Goal: Information Seeking & Learning: Learn about a topic

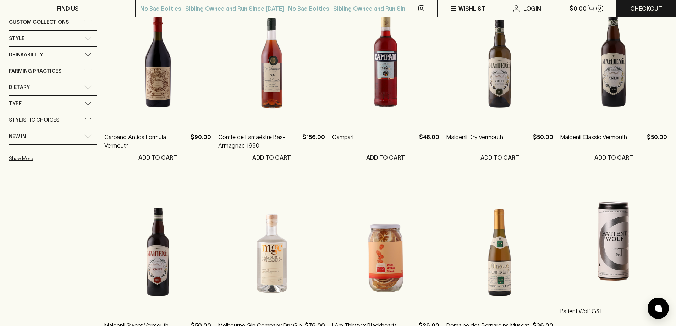
scroll to position [248, 0]
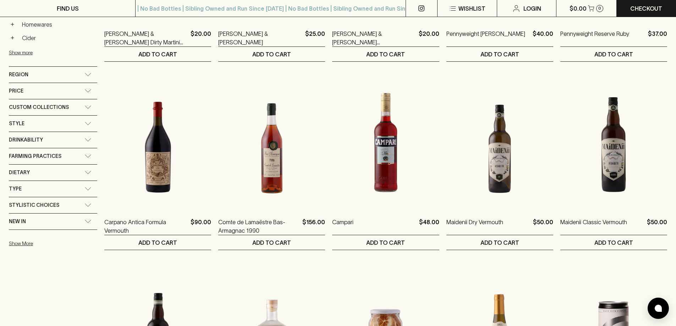
click at [87, 143] on div "Drinkability" at bounding box center [53, 140] width 88 height 16
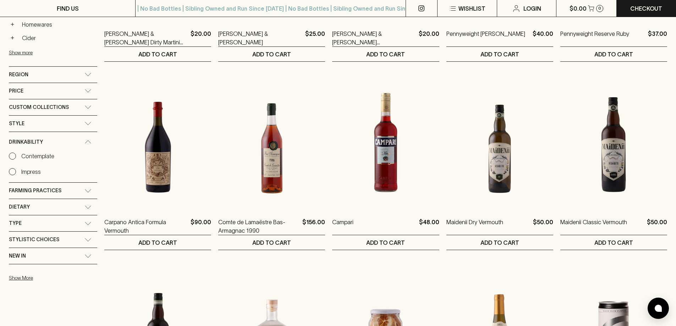
click at [82, 184] on div "Farming Practices" at bounding box center [53, 191] width 88 height 16
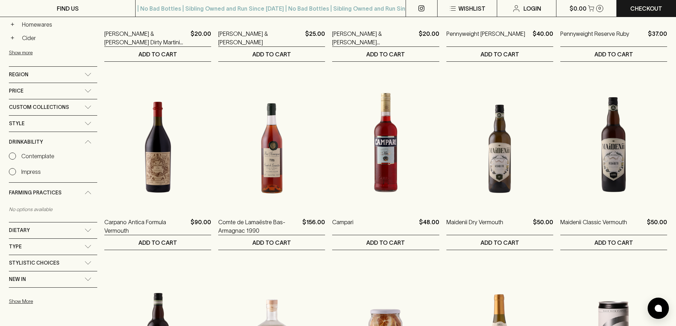
click at [82, 229] on div "Dietary" at bounding box center [47, 230] width 76 height 9
drag, startPoint x: 81, startPoint y: 266, endPoint x: 99, endPoint y: 268, distance: 18.2
click at [81, 267] on div "Type" at bounding box center [47, 269] width 76 height 9
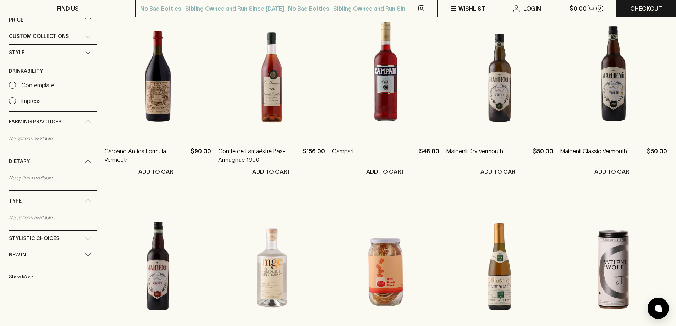
click at [81, 234] on div "Stylistic Choices" at bounding box center [53, 239] width 88 height 16
click at [88, 273] on div "New In" at bounding box center [53, 278] width 88 height 16
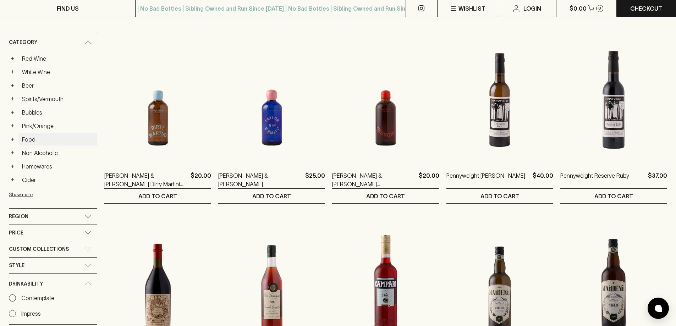
scroll to position [71, 0]
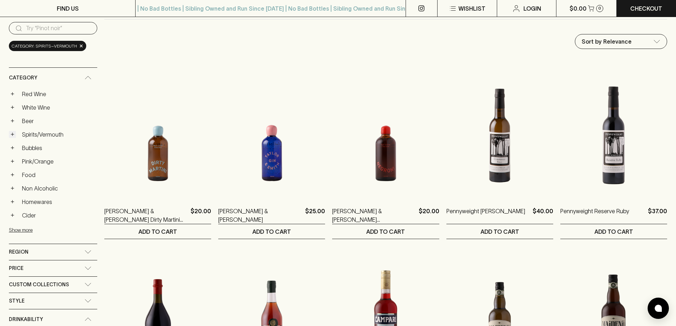
click at [13, 133] on button "+" at bounding box center [12, 134] width 7 height 7
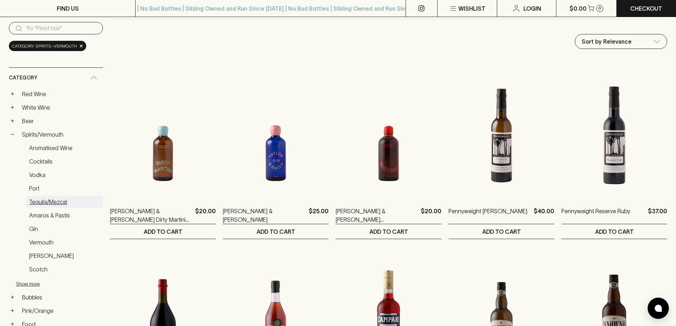
click at [43, 201] on link "Tequila/Mezcal" at bounding box center [64, 202] width 77 height 12
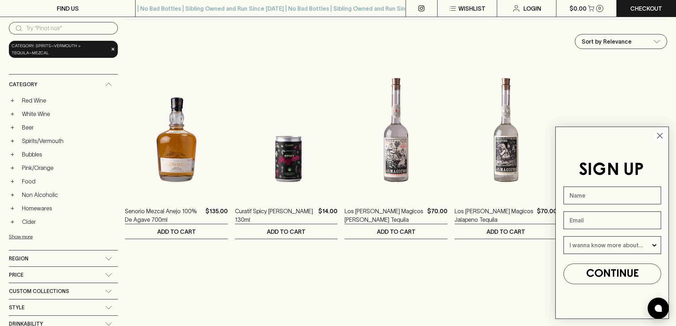
click at [662, 138] on icon "Close dialog" at bounding box center [659, 135] width 5 height 5
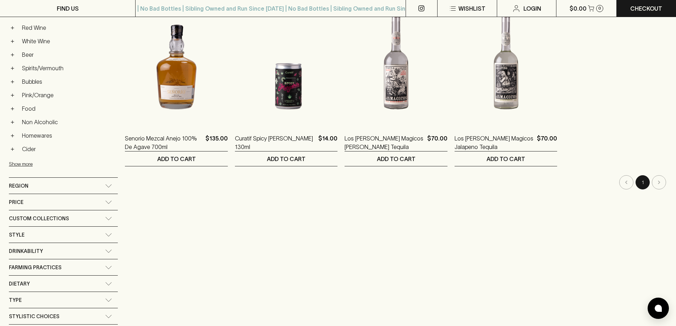
scroll to position [142, 0]
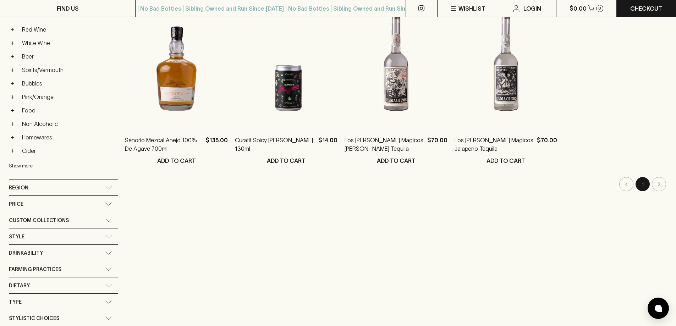
click at [660, 186] on li "pagination navigation" at bounding box center [658, 184] width 16 height 14
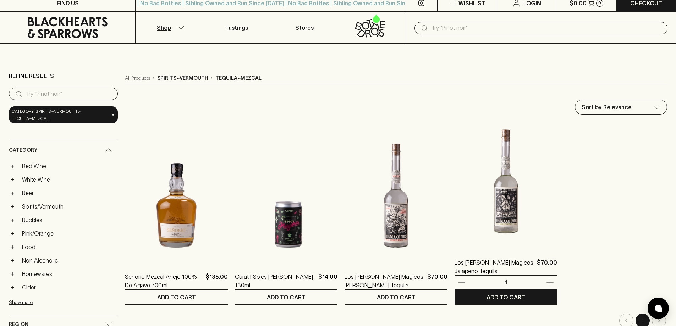
scroll to position [0, 0]
